Goal: Task Accomplishment & Management: Complete application form

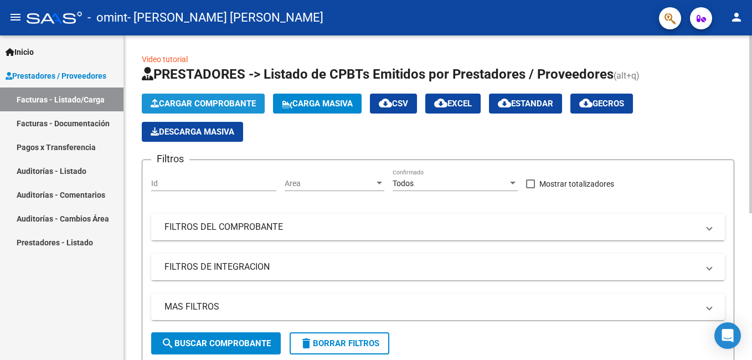
click at [50, 105] on span "Cargar Comprobante" at bounding box center [203, 104] width 105 height 10
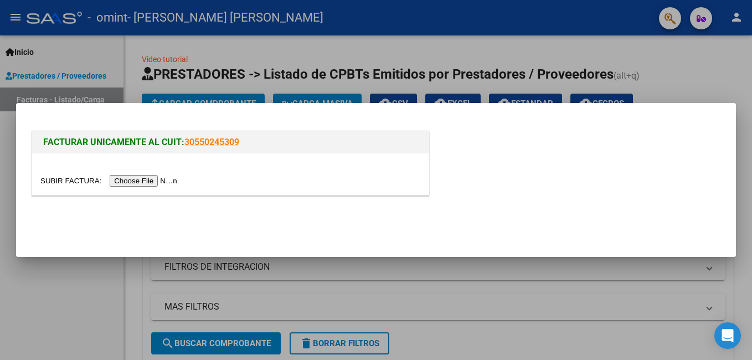
click at [50, 133] on input "file" at bounding box center [110, 181] width 140 height 12
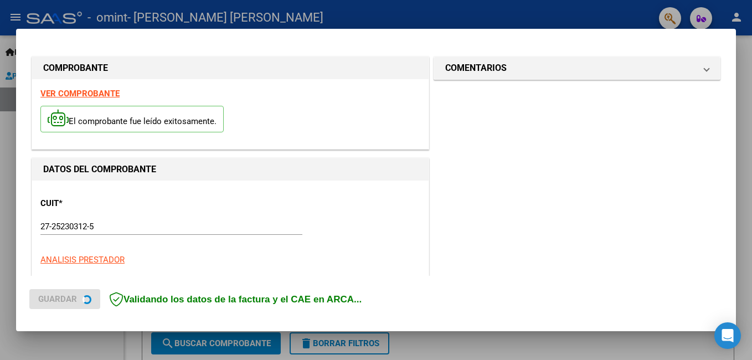
scroll to position [268, 0]
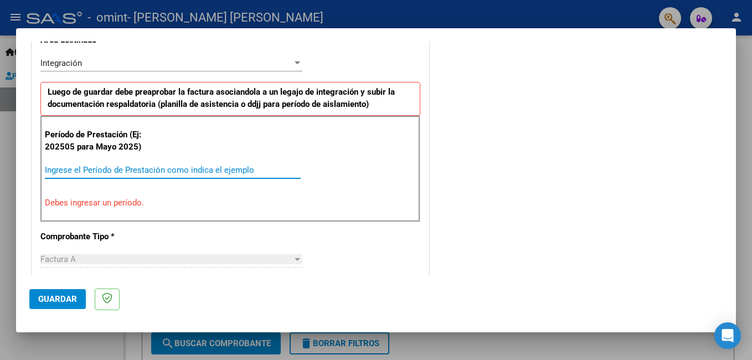
click at [50, 133] on input "Ingrese el Período de Prestación como indica el ejemplo" at bounding box center [173, 170] width 256 height 10
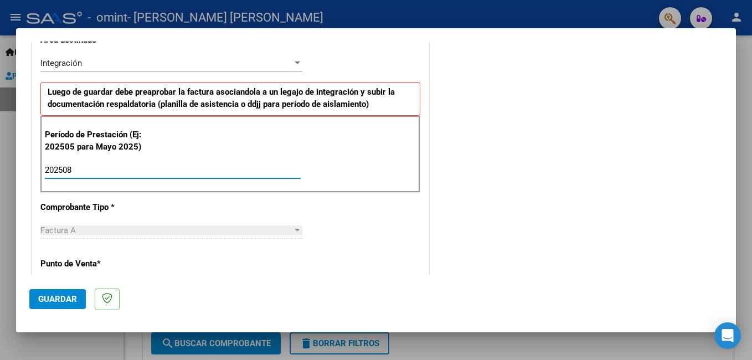
type input "202508"
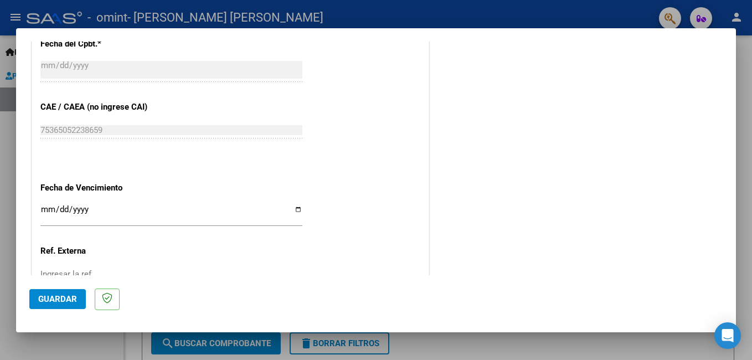
scroll to position [740, 0]
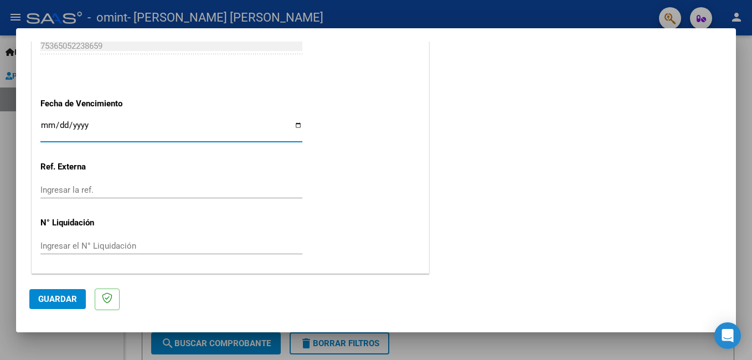
click at [50, 123] on input "Ingresar la fecha" at bounding box center [171, 130] width 262 height 18
type input "[DATE]"
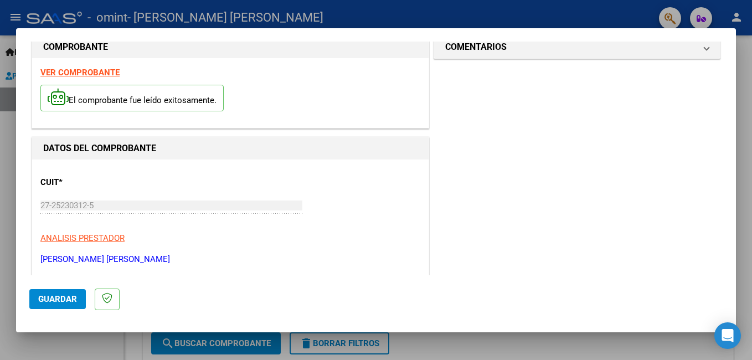
scroll to position [0, 0]
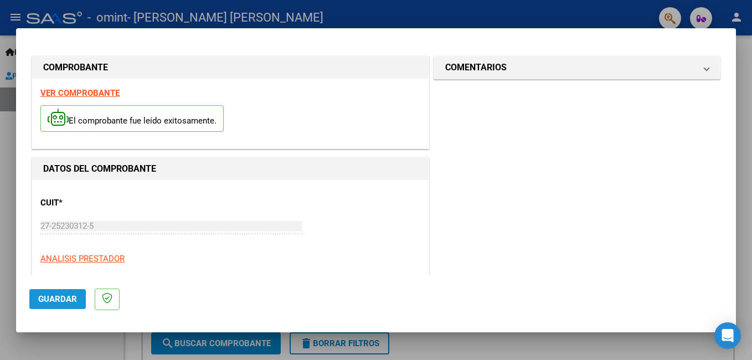
click at [50, 133] on span "Guardar" at bounding box center [57, 299] width 39 height 10
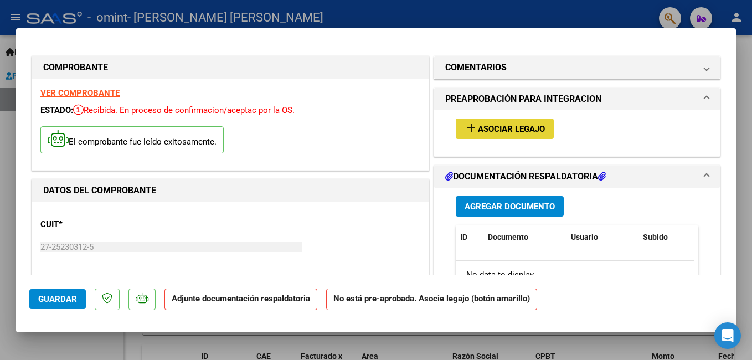
click at [50, 124] on span "Asociar Legajo" at bounding box center [511, 129] width 67 height 10
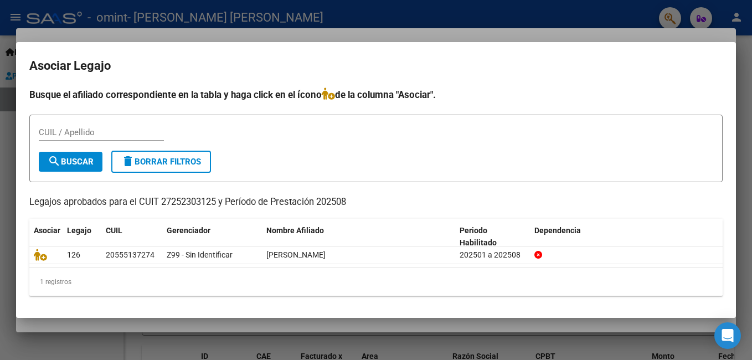
click at [50, 133] on form "CUIL / Apellido search Buscar delete Borrar Filtros" at bounding box center [375, 149] width 693 height 68
click at [50, 25] on div at bounding box center [376, 180] width 752 height 360
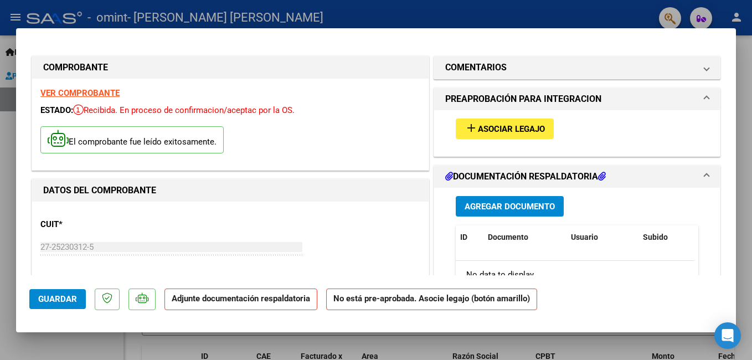
click at [50, 133] on span "Agregar Documento" at bounding box center [509, 207] width 90 height 10
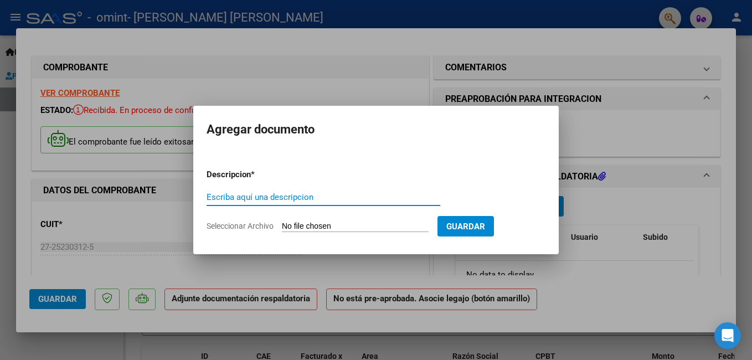
click at [50, 133] on input "Escriba aquí una descripcion" at bounding box center [323, 197] width 234 height 10
type input "PLANILLA"
click at [50, 133] on input "Seleccionar Archivo" at bounding box center [355, 226] width 147 height 11
type input "C:\fakepath\agosto [GEOGRAPHIC_DATA]pdf"
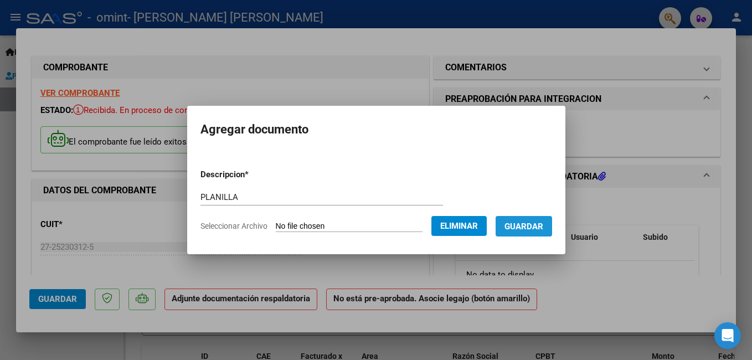
click at [50, 133] on span "Guardar" at bounding box center [523, 226] width 39 height 10
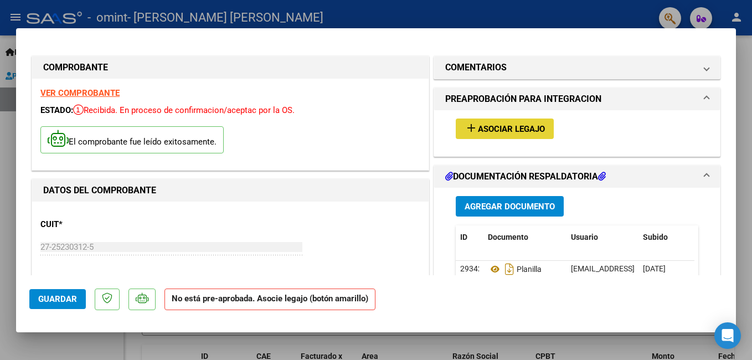
click at [50, 130] on span "Asociar Legajo" at bounding box center [511, 129] width 67 height 10
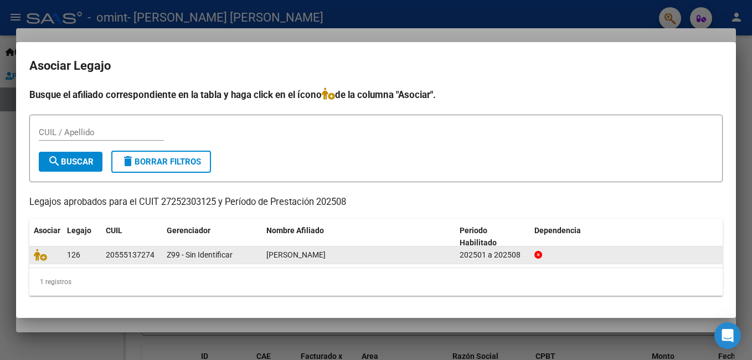
click at [50, 133] on icon at bounding box center [538, 255] width 8 height 8
click at [50, 133] on div at bounding box center [626, 255] width 184 height 13
click at [45, 133] on icon at bounding box center [40, 255] width 13 height 12
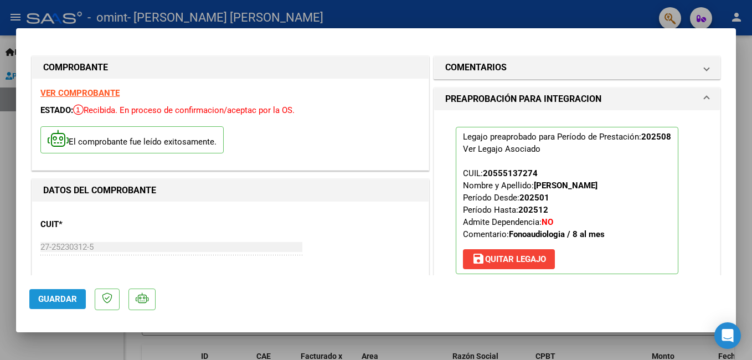
click at [50, 133] on button "Guardar" at bounding box center [57, 299] width 56 height 20
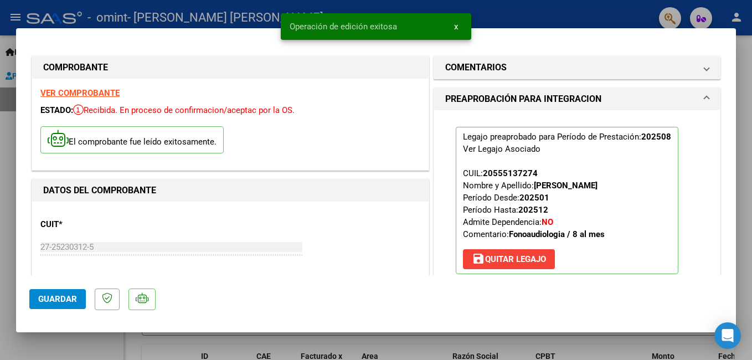
click at [50, 14] on div at bounding box center [376, 180] width 752 height 360
type input "$ 0,00"
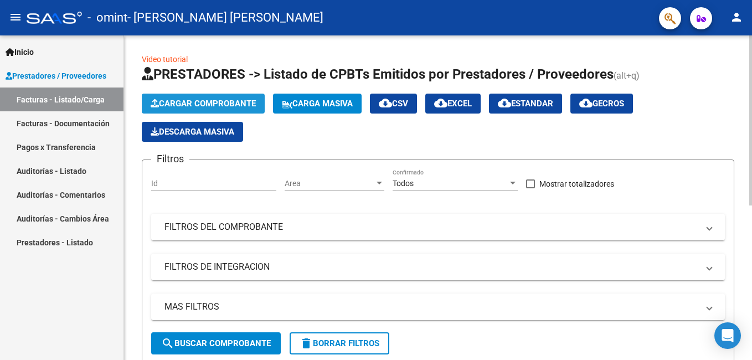
click at [50, 105] on span "Cargar Comprobante" at bounding box center [203, 104] width 105 height 10
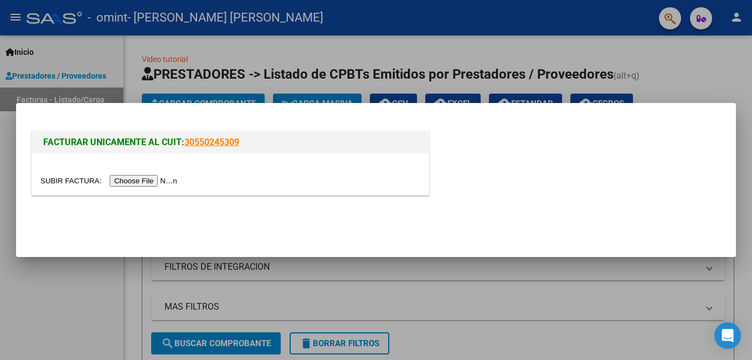
click at [50, 133] on input "file" at bounding box center [110, 181] width 140 height 12
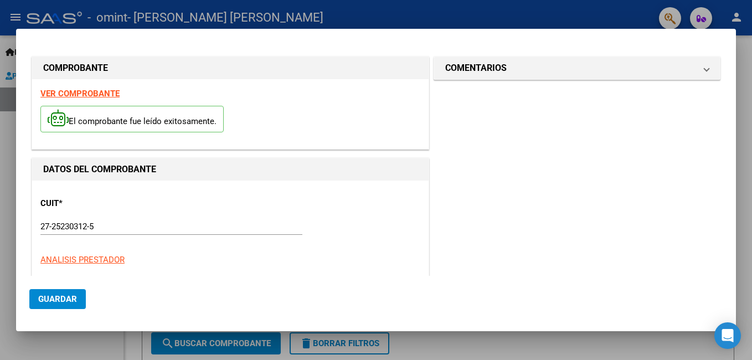
scroll to position [268, 0]
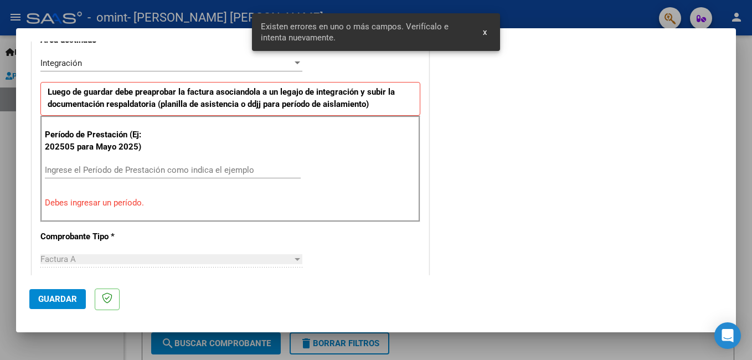
click at [50, 133] on input "Ingrese el Período de Prestación como indica el ejemplo" at bounding box center [173, 170] width 256 height 10
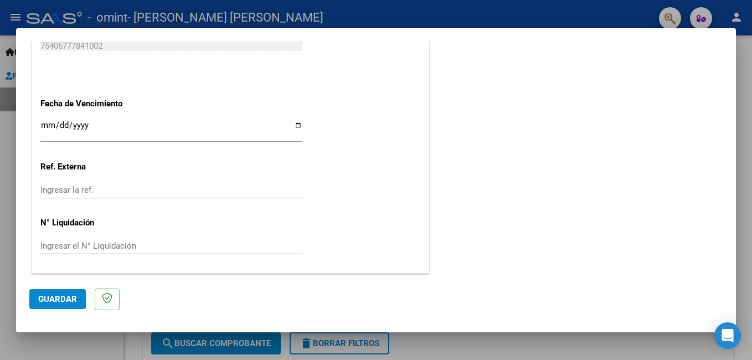
scroll to position [630, 0]
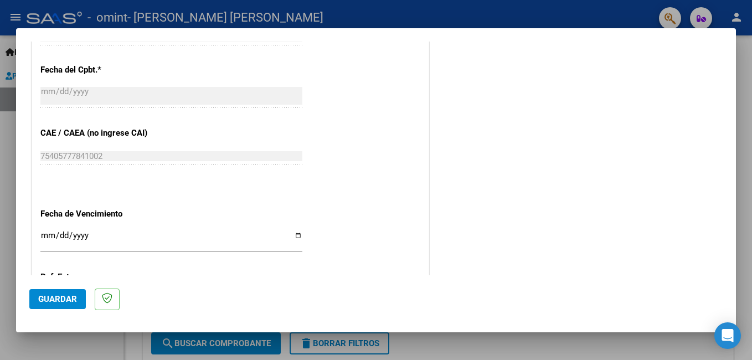
type input "202509"
click at [50, 133] on input "Ingresar la fecha" at bounding box center [171, 240] width 262 height 18
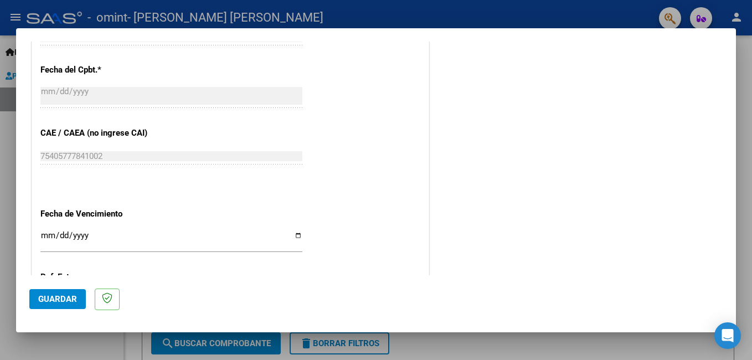
click at [50, 133] on input "Ingresar la fecha" at bounding box center [171, 240] width 262 height 18
type input "[DATE]"
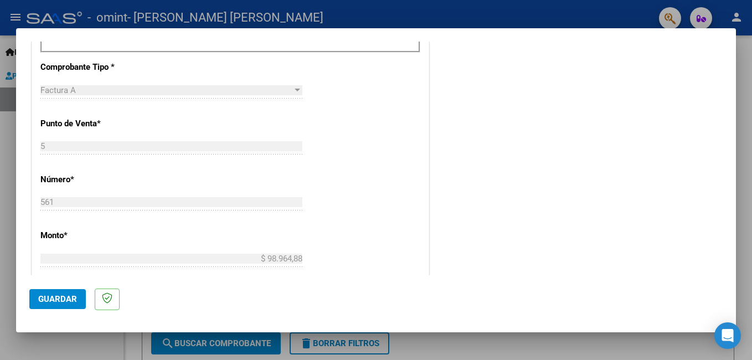
scroll to position [242, 0]
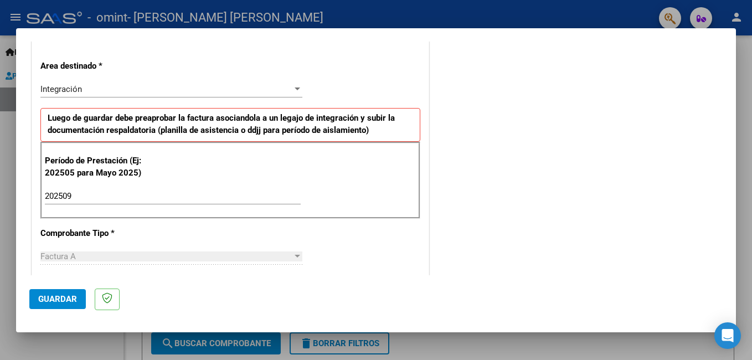
click at [50, 133] on span "Guardar" at bounding box center [57, 299] width 39 height 10
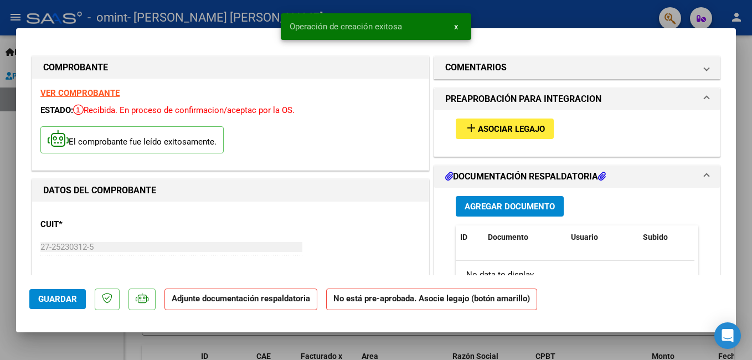
click at [50, 133] on span "Agregar Documento" at bounding box center [509, 207] width 90 height 10
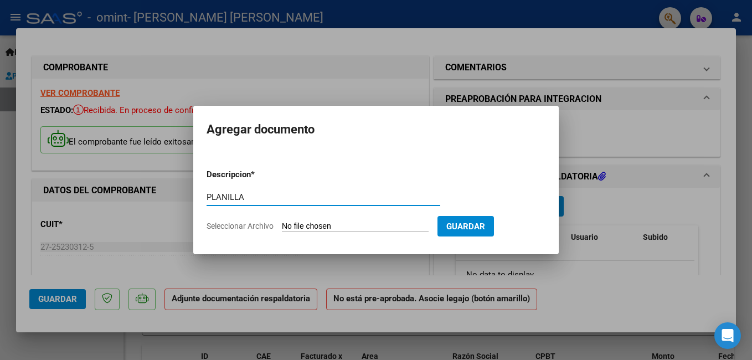
type input "PLANILLA"
click at [50, 133] on input "Seleccionar Archivo" at bounding box center [355, 226] width 147 height 11
type input "C:\fakepath\[PERSON_NAME] .pdf"
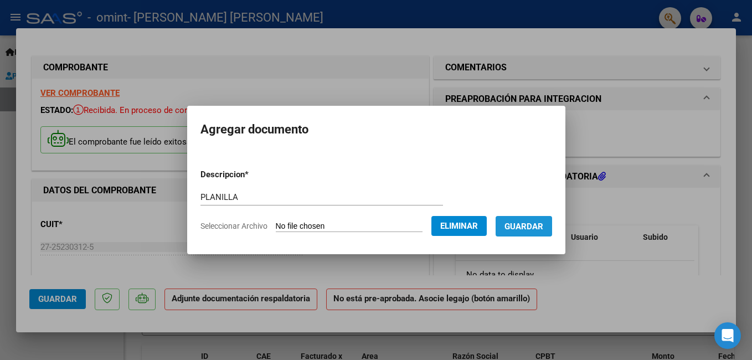
click at [50, 133] on button "Guardar" at bounding box center [523, 226] width 56 height 20
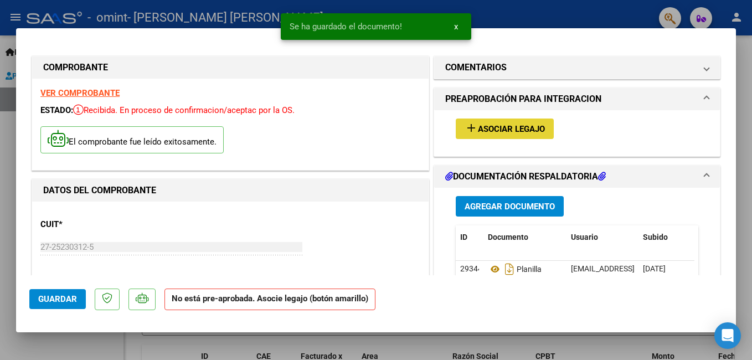
click at [50, 128] on span "Asociar Legajo" at bounding box center [511, 129] width 67 height 10
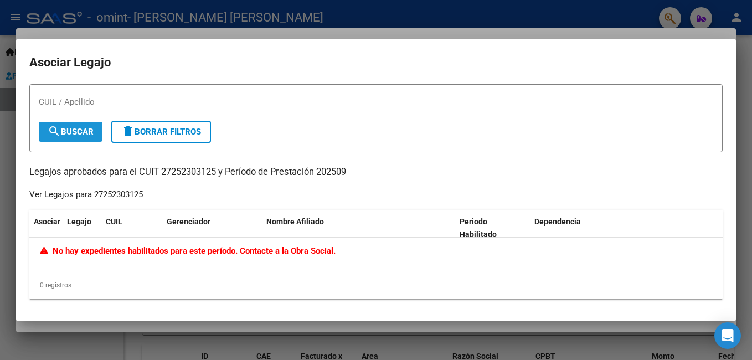
click at [50, 125] on mat-icon "search" at bounding box center [54, 131] width 13 height 13
click at [50, 133] on div "No hay expedientes habilitados para este período. Contacte a la Obra Social." at bounding box center [375, 253] width 693 height 33
click at [50, 133] on div "Gerenciador" at bounding box center [212, 221] width 91 height 13
click at [50, 32] on div at bounding box center [376, 180] width 752 height 360
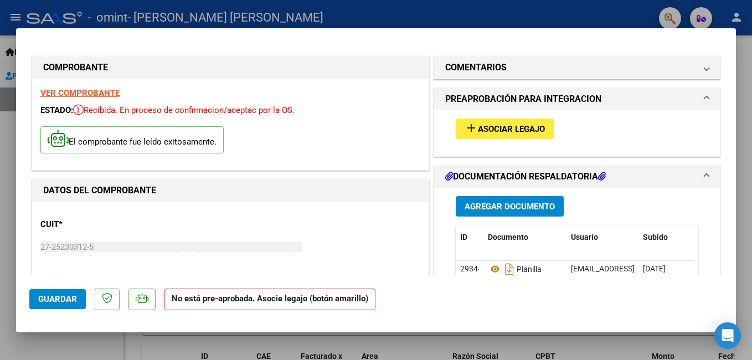
click at [50, 24] on div at bounding box center [376, 180] width 752 height 360
type input "$ 0,00"
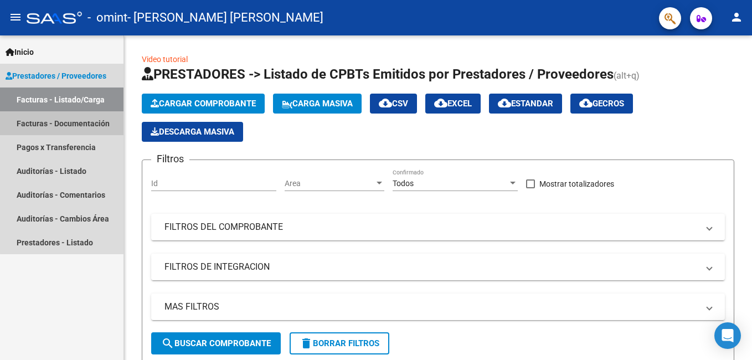
click at [50, 125] on link "Facturas - Documentación" at bounding box center [61, 123] width 123 height 24
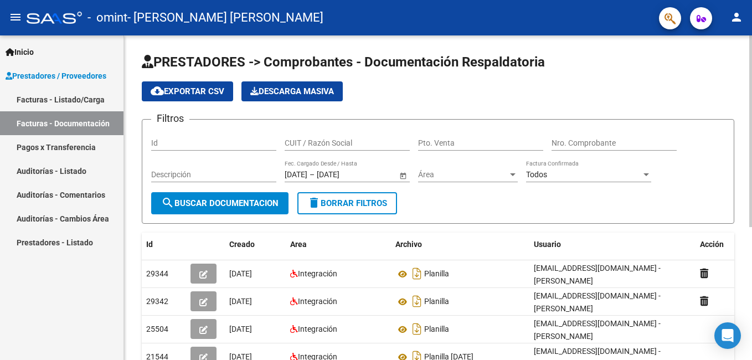
scroll to position [55, 0]
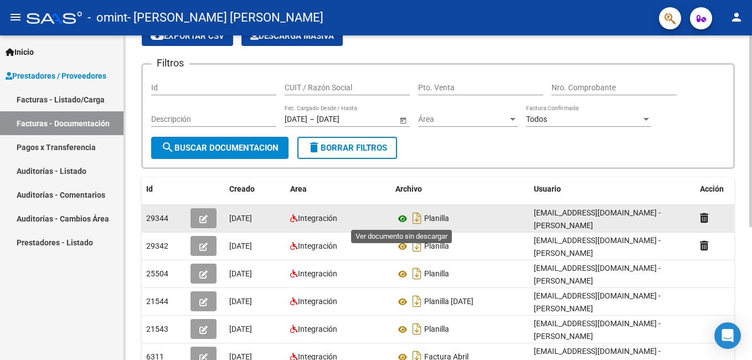
click at [50, 133] on icon at bounding box center [402, 218] width 14 height 13
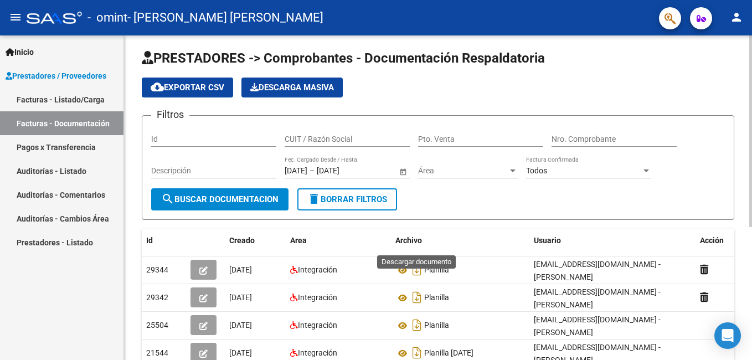
scroll to position [0, 0]
